Goal: Task Accomplishment & Management: Manage account settings

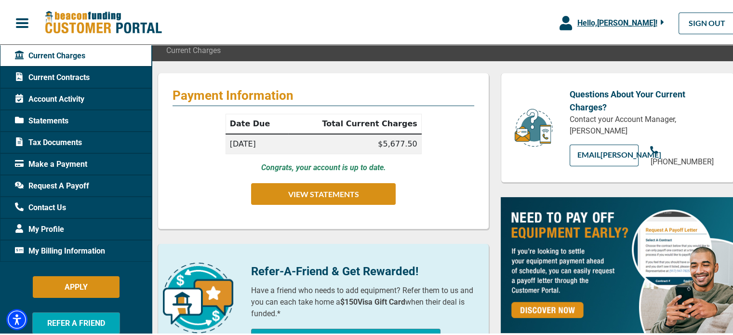
scroll to position [40, 0]
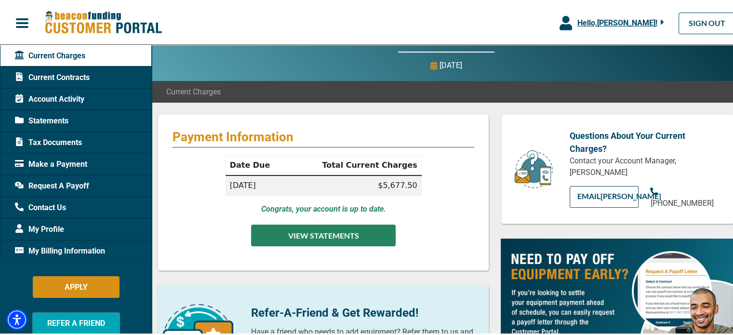
click at [328, 232] on button "VIEW STATEMENTS" at bounding box center [323, 234] width 145 height 22
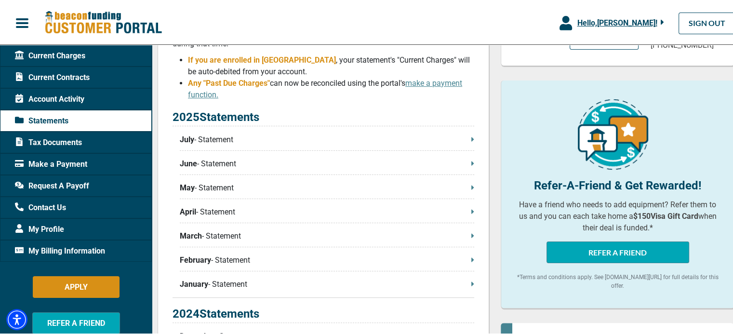
scroll to position [241, 0]
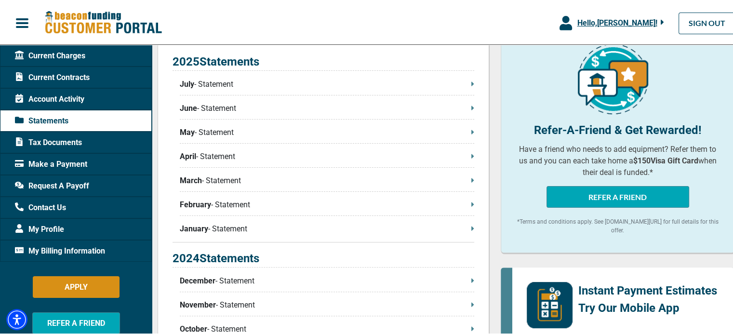
click at [226, 87] on p "July - Statement" at bounding box center [327, 83] width 294 height 12
click at [471, 86] on icon at bounding box center [472, 83] width 3 height 8
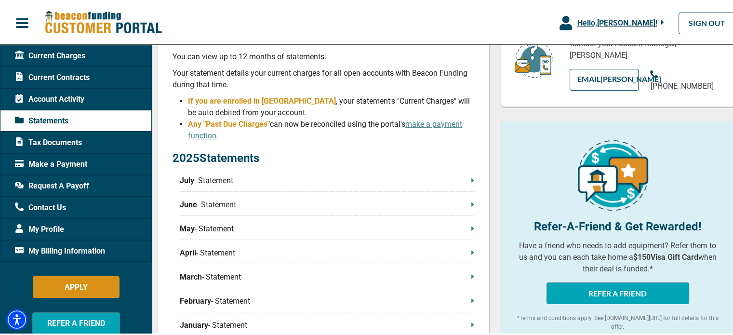
click at [70, 51] on span "Current Charges" at bounding box center [50, 55] width 70 height 12
